Goal: Task Accomplishment & Management: Use online tool/utility

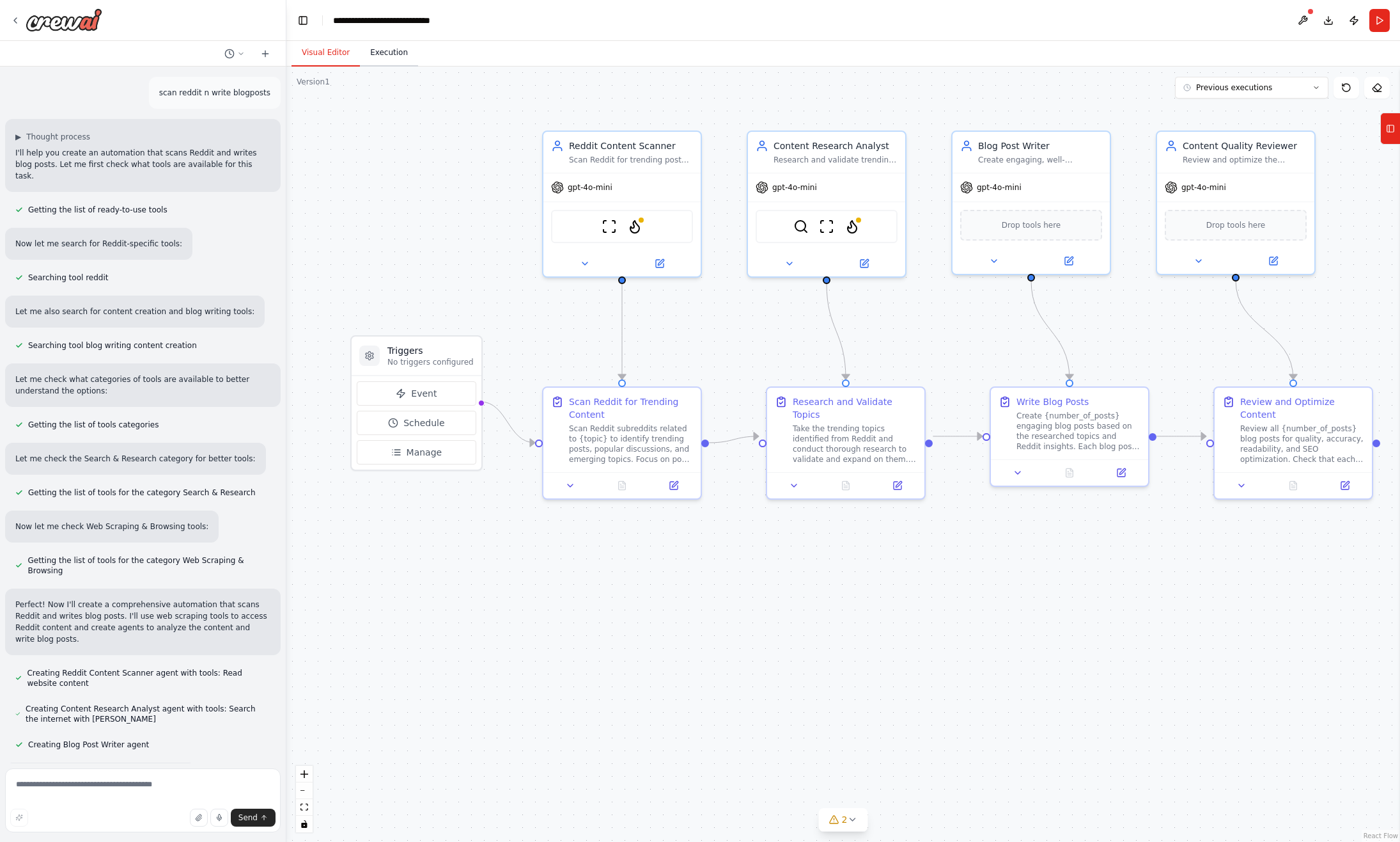
click at [381, 56] on button "Execution" at bounding box center [389, 53] width 58 height 27
click at [321, 57] on button "Visual Editor" at bounding box center [325, 53] width 68 height 27
click at [630, 218] on img at bounding box center [635, 224] width 15 height 15
click at [1379, 15] on button "Run" at bounding box center [1380, 20] width 21 height 23
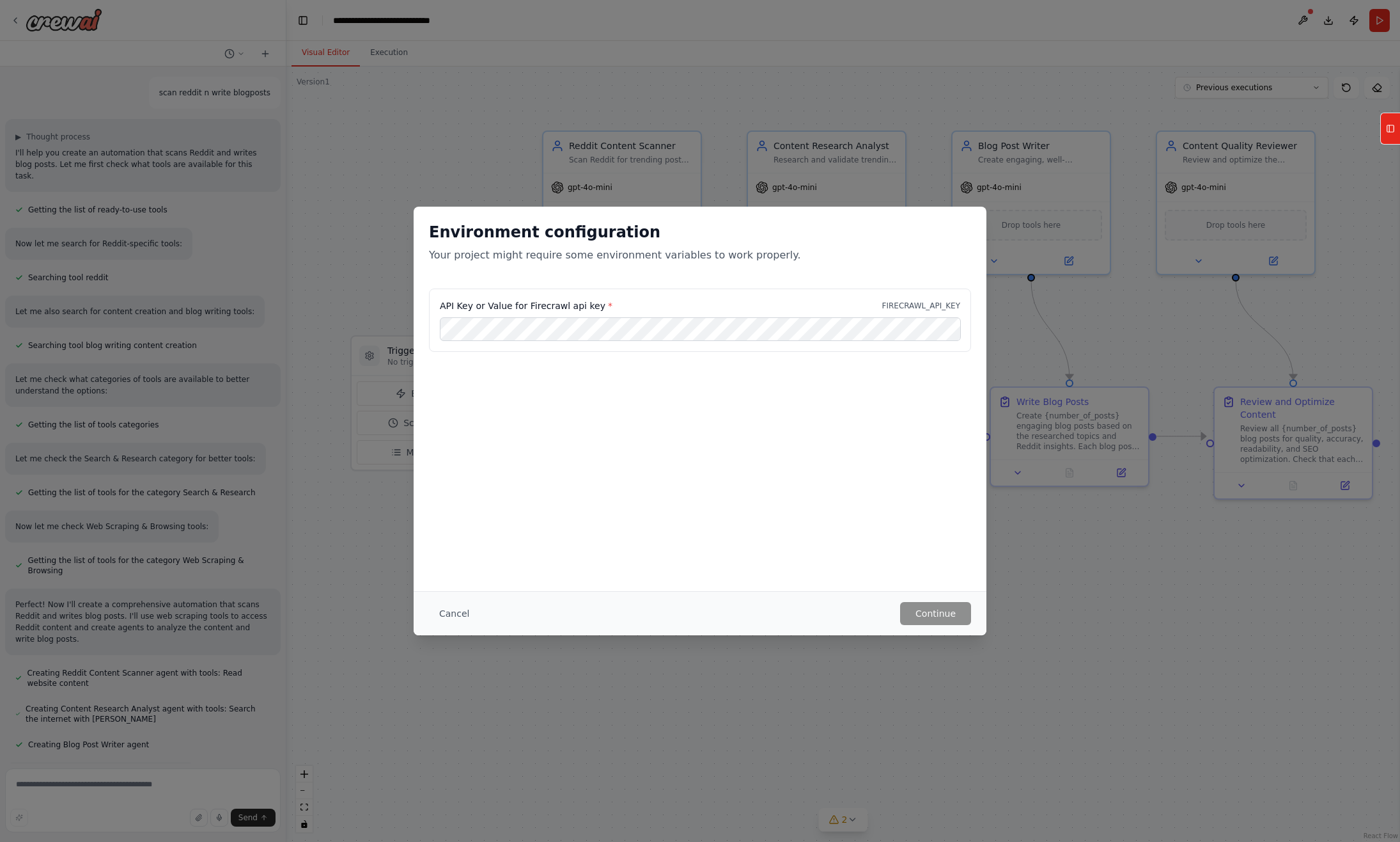
click at [676, 144] on div "Environment configuration Your project might require some environment variables…" at bounding box center [700, 421] width 1400 height 842
click at [449, 609] on button "Cancel" at bounding box center [454, 613] width 50 height 23
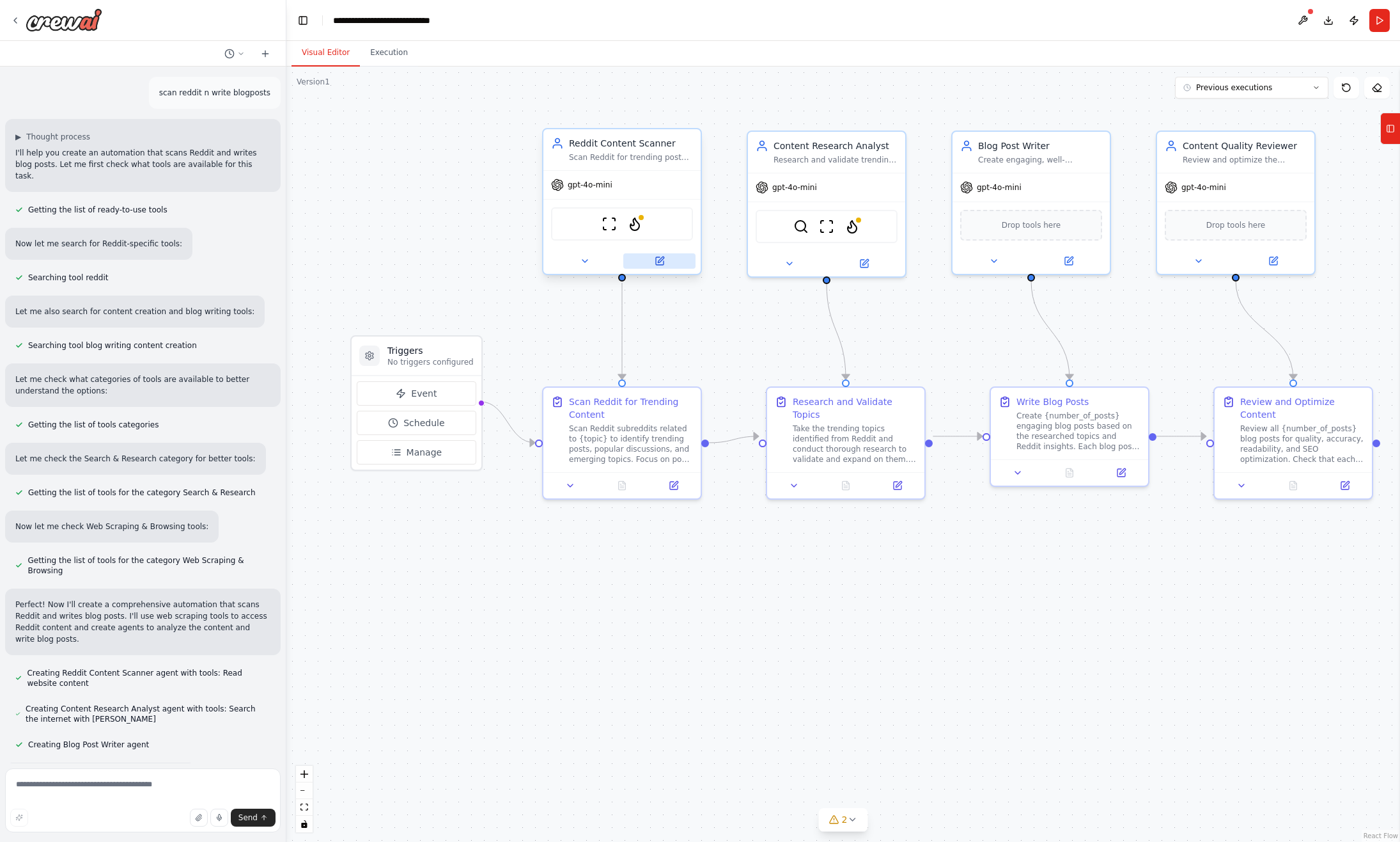
click at [666, 256] on button at bounding box center [659, 261] width 72 height 15
click at [665, 258] on icon at bounding box center [660, 260] width 10 height 10
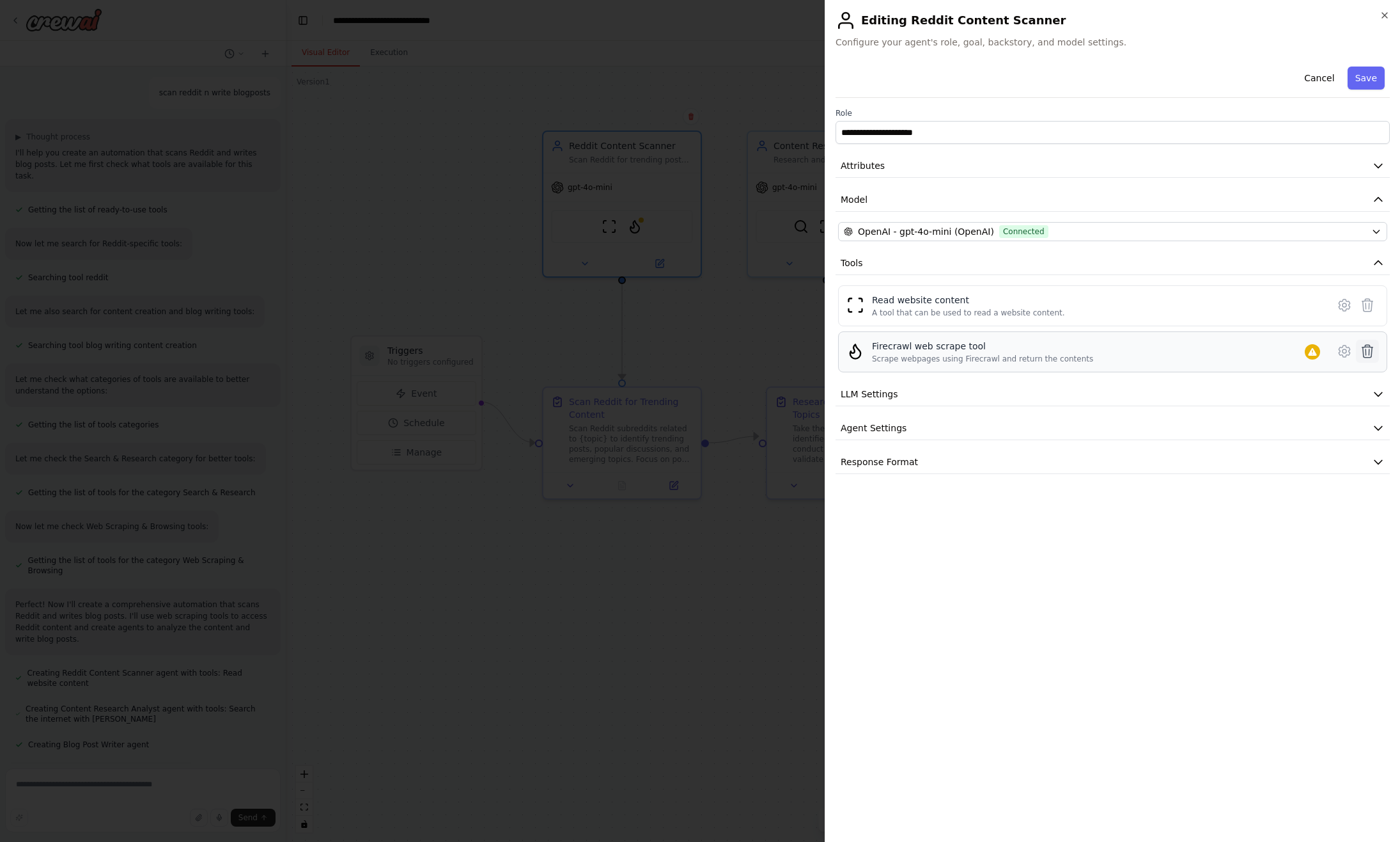
click at [1368, 346] on icon at bounding box center [1368, 351] width 15 height 15
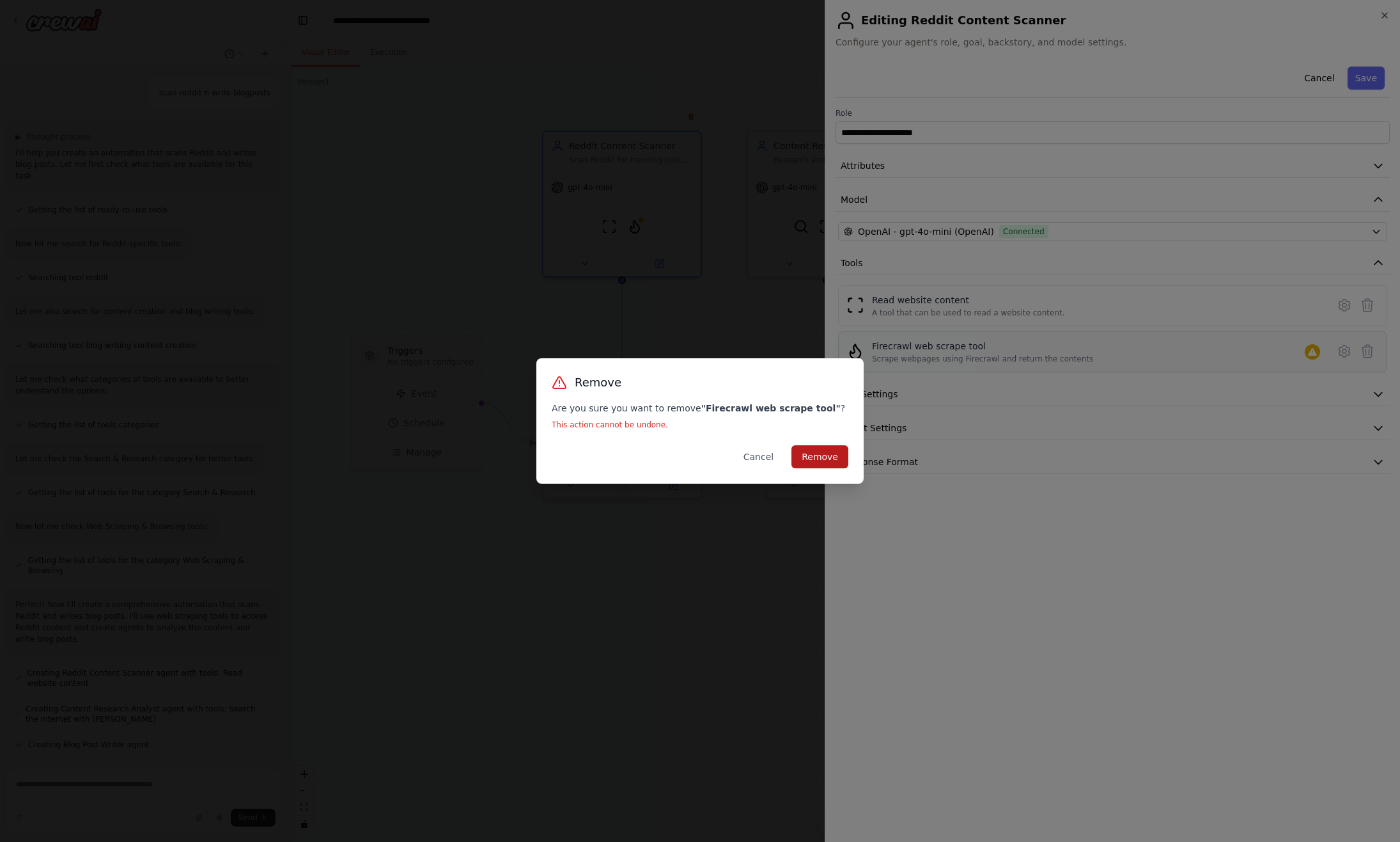
click at [809, 453] on button "Remove" at bounding box center [819, 456] width 57 height 23
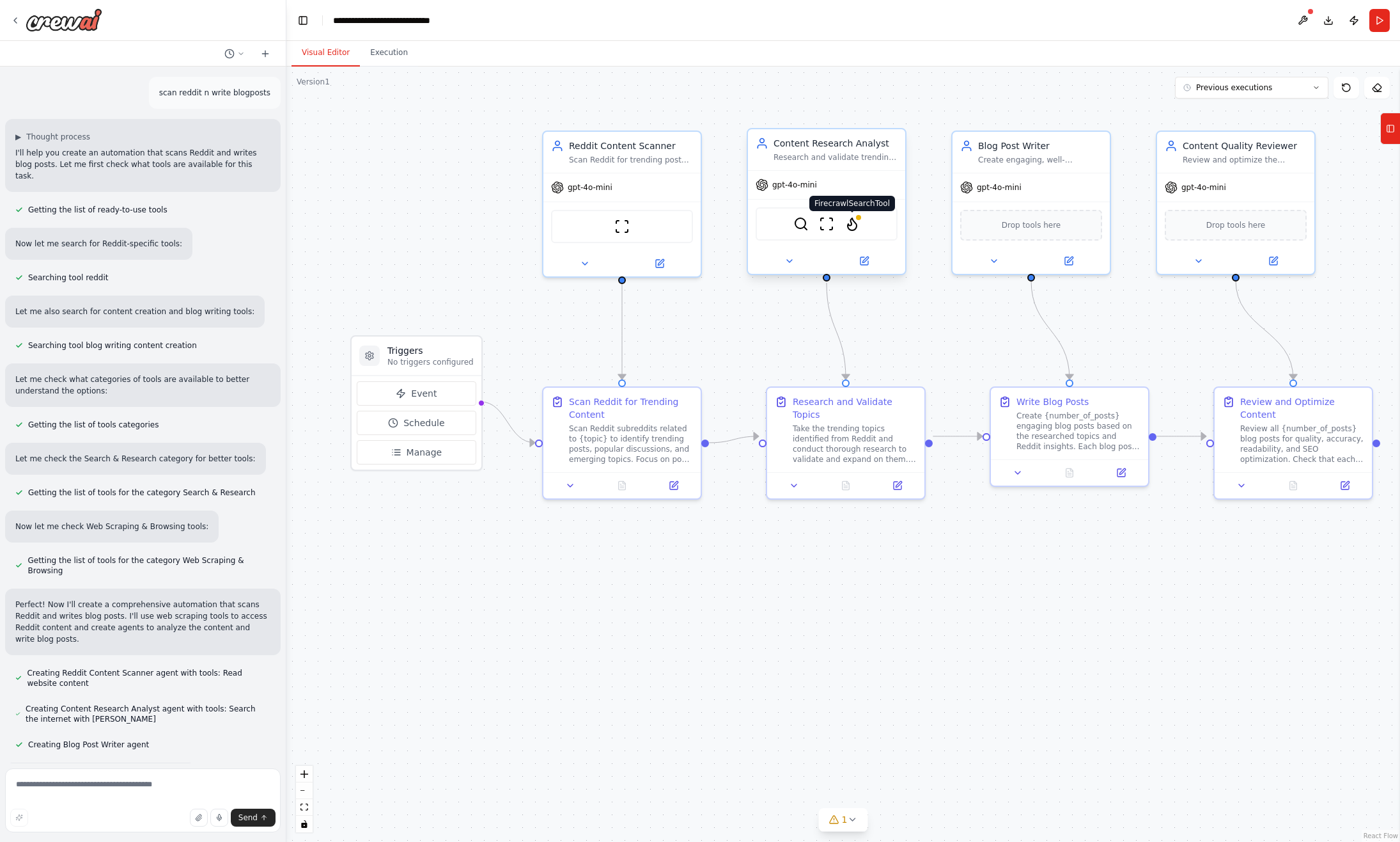
click at [858, 228] on img at bounding box center [853, 224] width 15 height 15
click at [800, 173] on div "gpt-4o-mini" at bounding box center [826, 185] width 157 height 28
click at [806, 144] on div "Content Research Analyst" at bounding box center [836, 143] width 124 height 13
click at [863, 257] on icon at bounding box center [864, 260] width 8 height 8
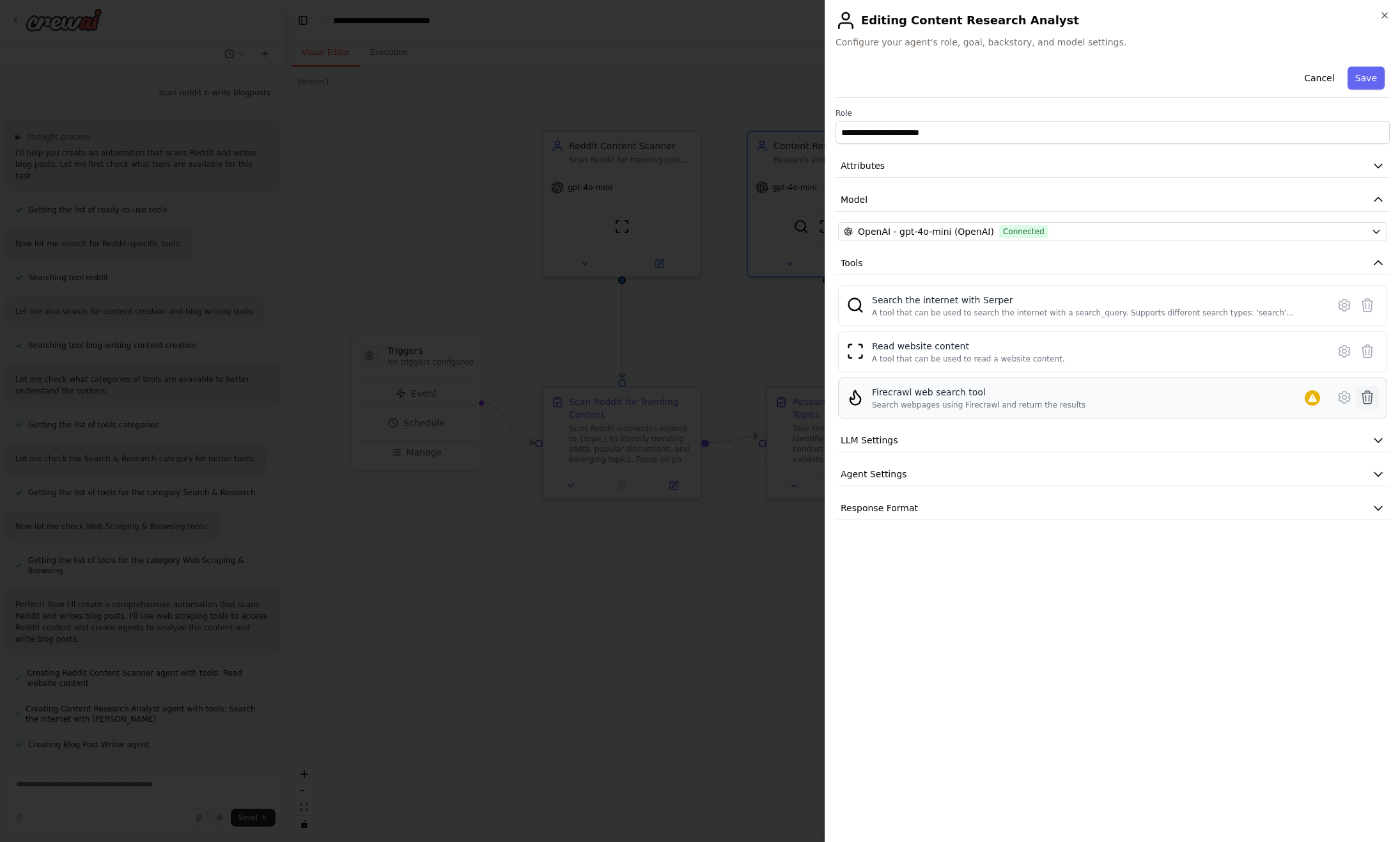
click at [1372, 397] on icon at bounding box center [1368, 397] width 11 height 13
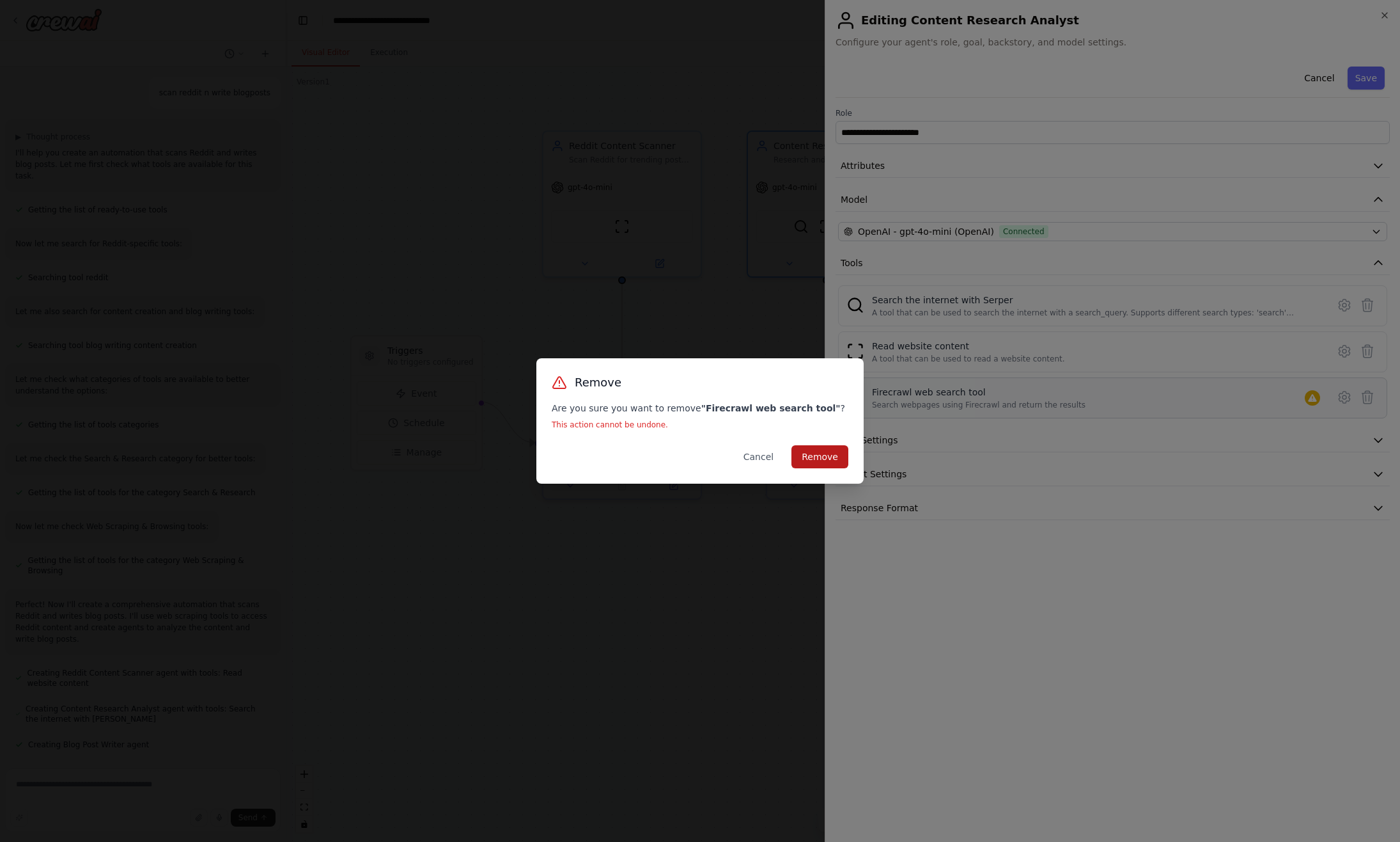
click at [822, 463] on button "Remove" at bounding box center [819, 456] width 57 height 23
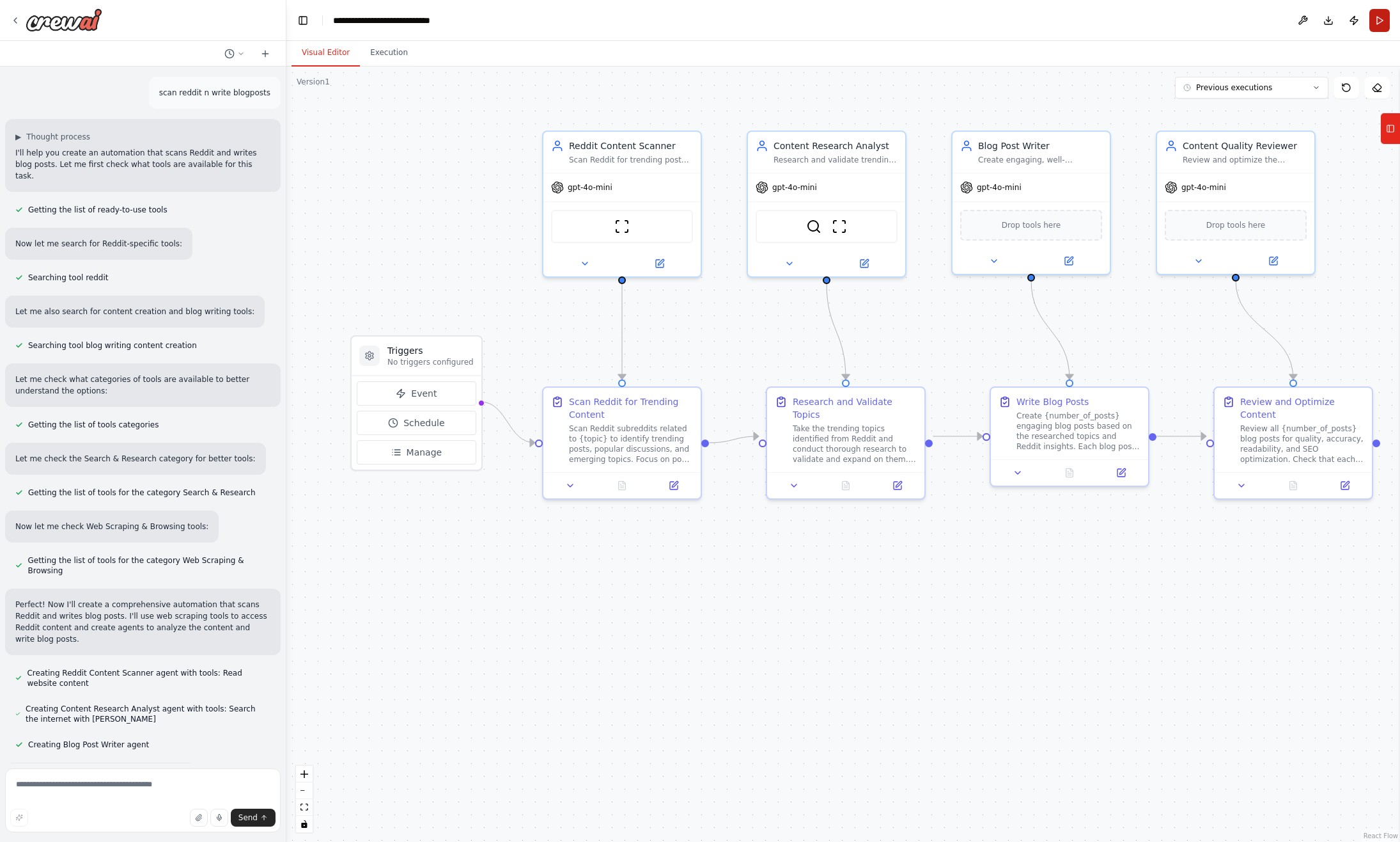
click at [1383, 20] on button "Run" at bounding box center [1380, 20] width 21 height 23
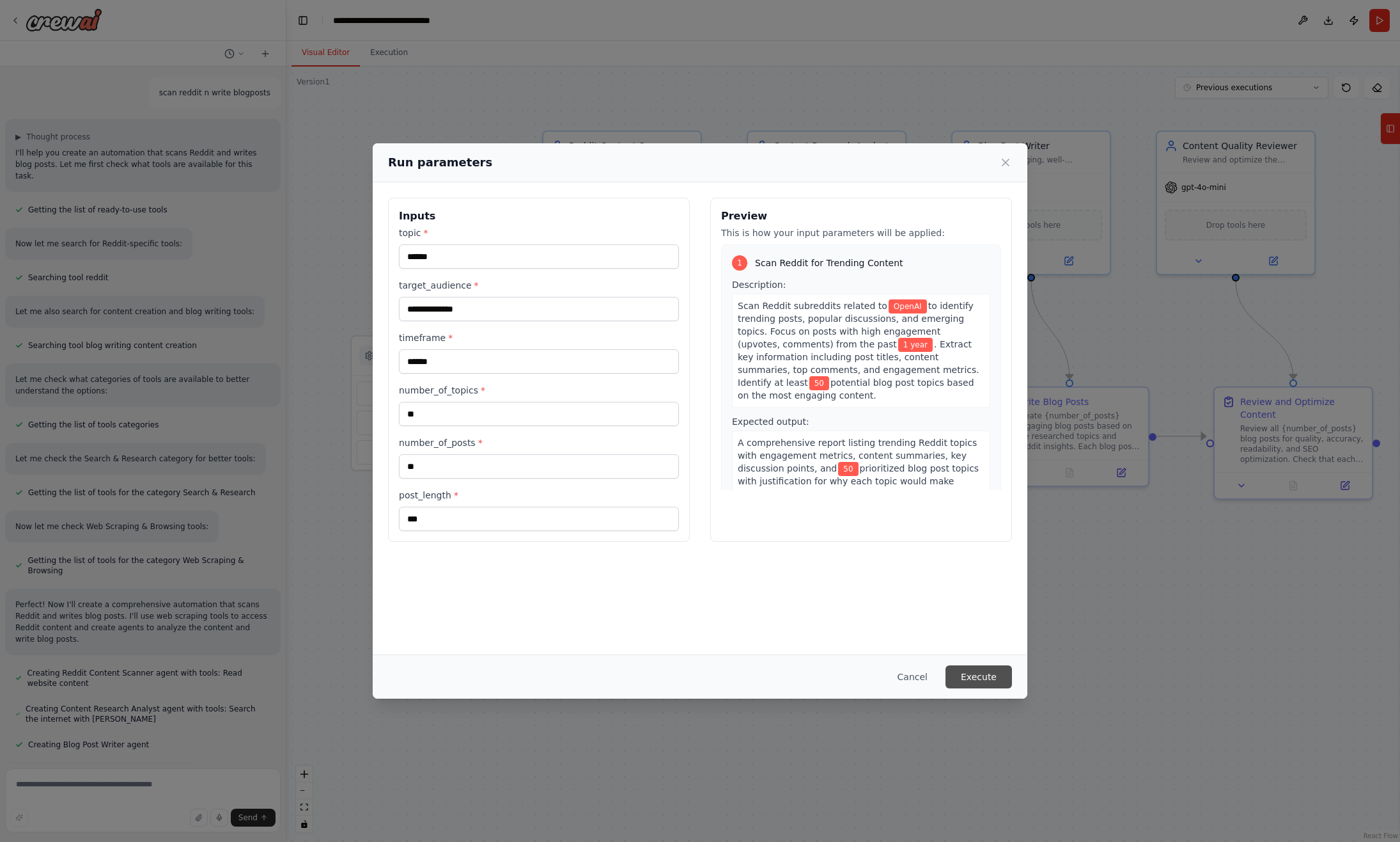
click at [976, 680] on button "Execute" at bounding box center [979, 677] width 67 height 23
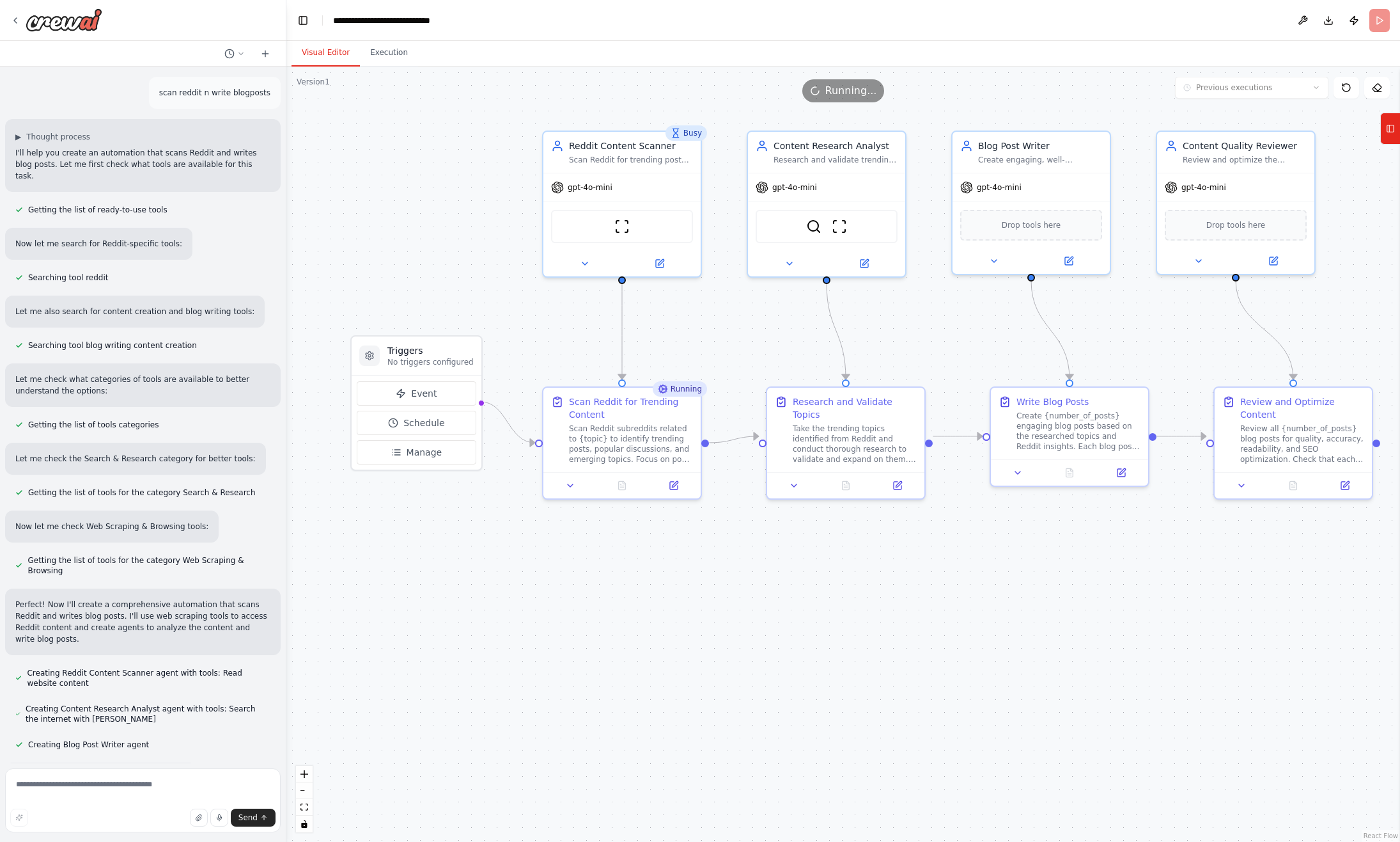
click at [336, 49] on button "Visual Editor" at bounding box center [325, 53] width 68 height 27
click at [391, 54] on button "Execution" at bounding box center [389, 53] width 58 height 27
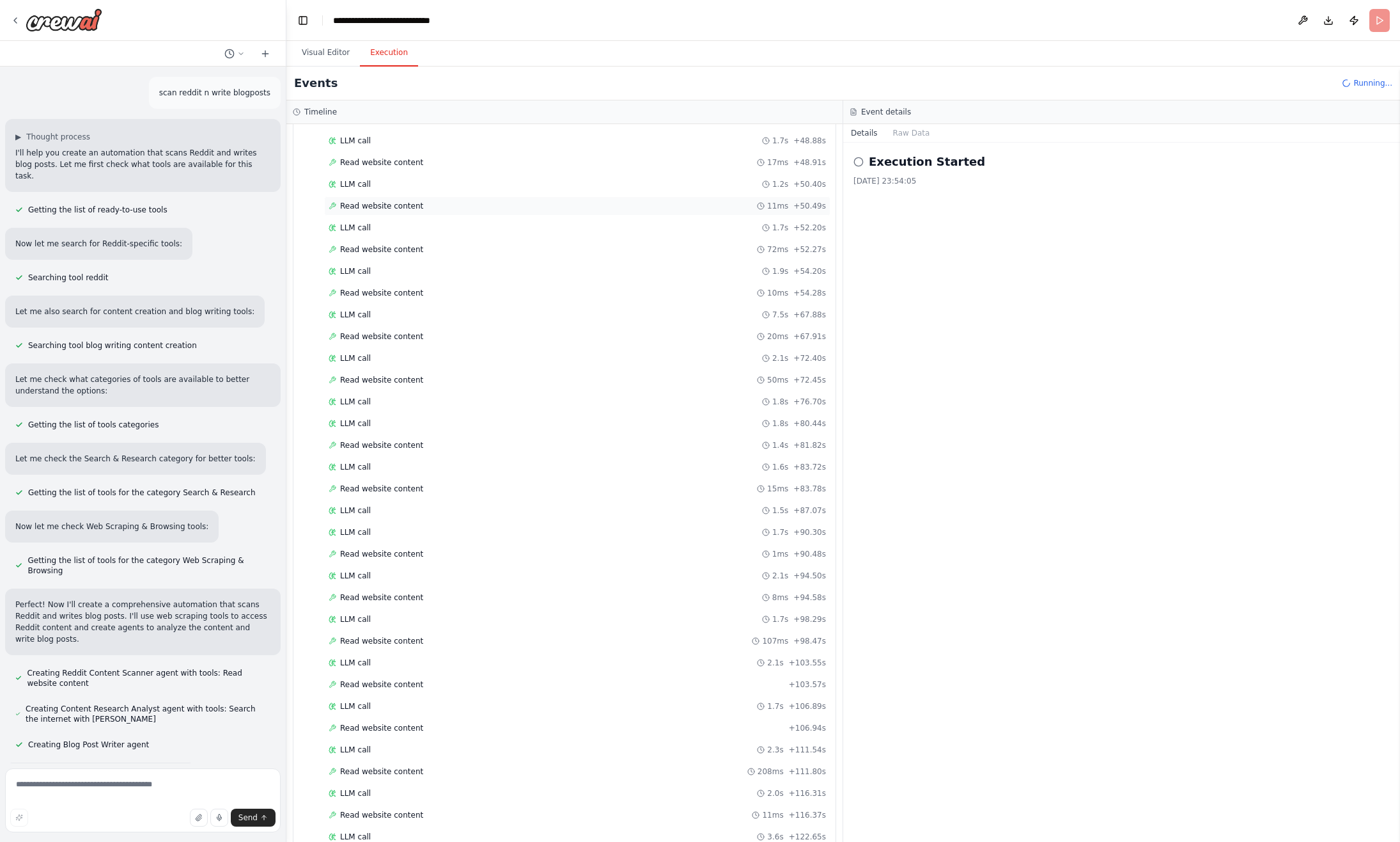
scroll to position [1018, 0]
